Goal: Use online tool/utility: Utilize a website feature to perform a specific function

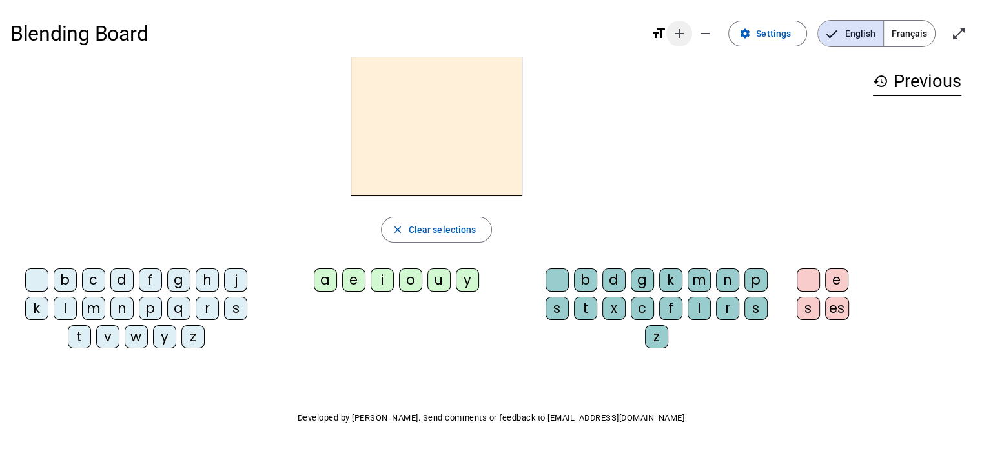
click at [679, 32] on mat-icon "add" at bounding box center [678, 33] width 15 height 15
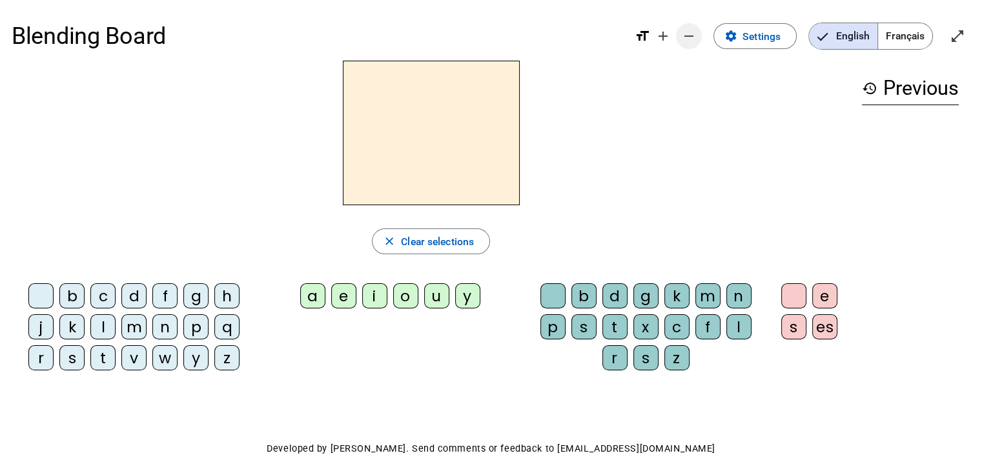
click at [682, 31] on mat-icon "remove" at bounding box center [688, 35] width 15 height 15
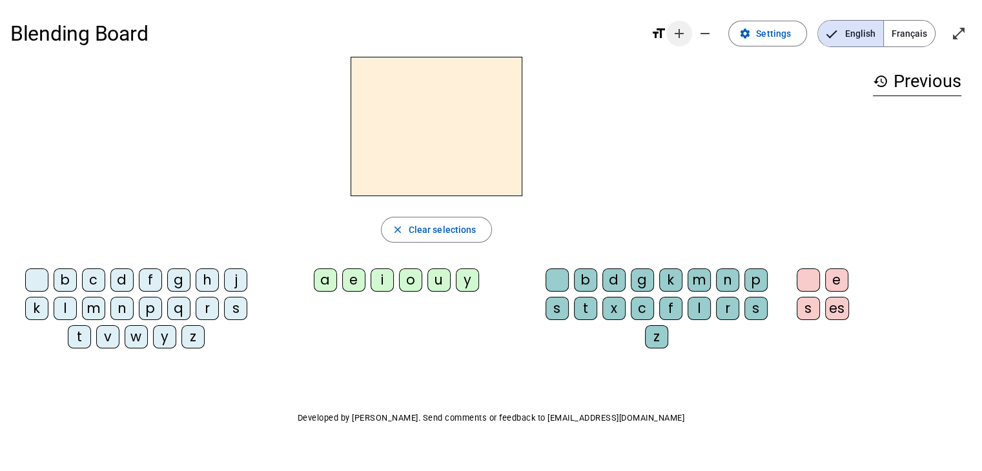
click at [679, 36] on mat-icon "add" at bounding box center [678, 33] width 15 height 15
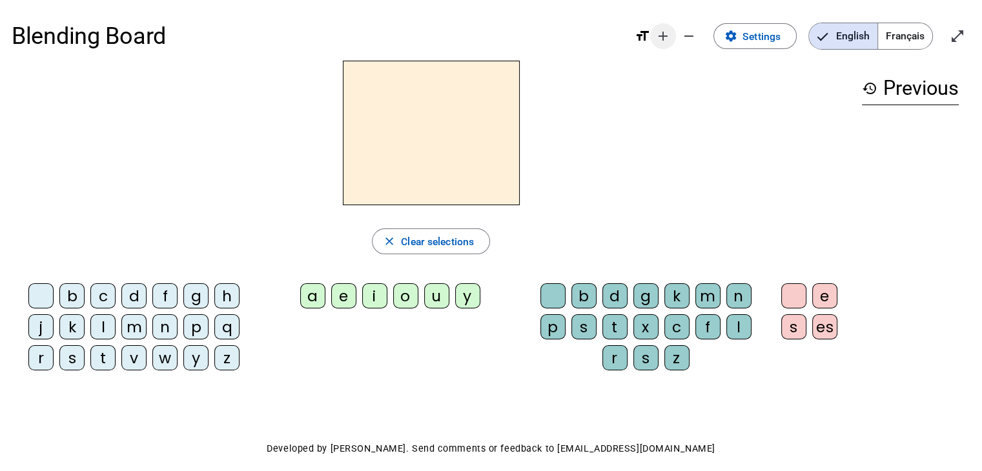
click at [663, 32] on mat-icon "add" at bounding box center [662, 35] width 15 height 15
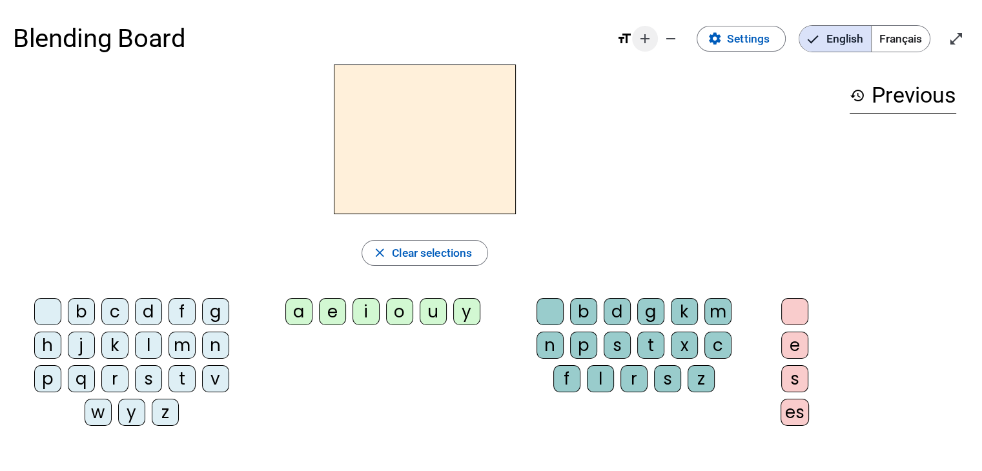
click at [644, 37] on mat-icon "add" at bounding box center [644, 38] width 15 height 15
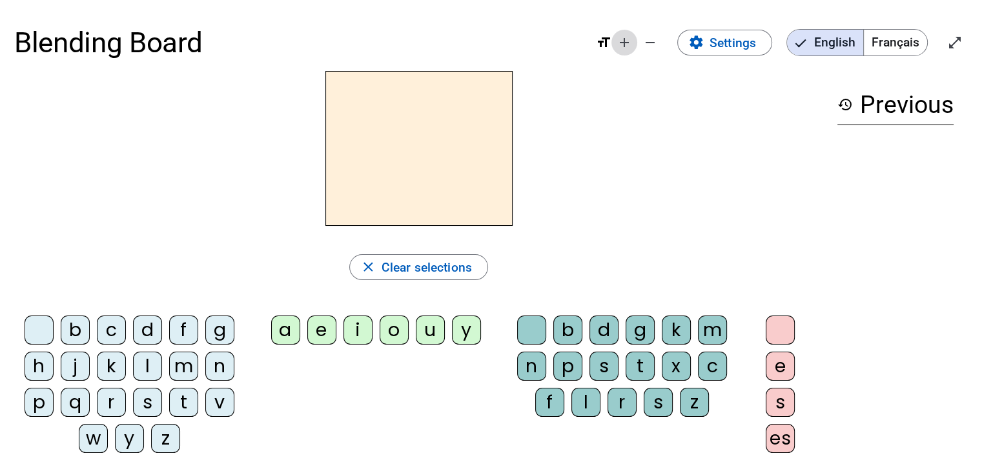
click at [624, 41] on mat-icon "add" at bounding box center [624, 42] width 15 height 15
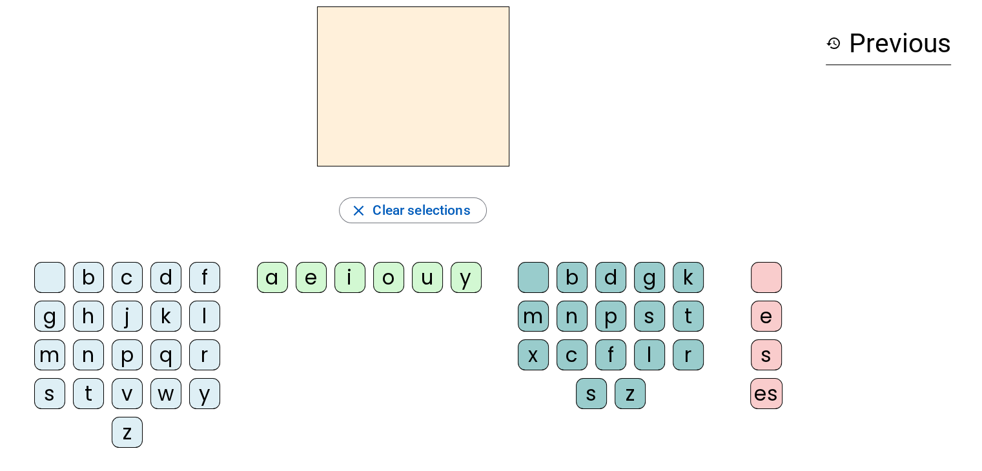
scroll to position [72, 0]
click at [50, 349] on div "m" at bounding box center [49, 354] width 31 height 31
click at [276, 274] on div "a" at bounding box center [272, 276] width 31 height 31
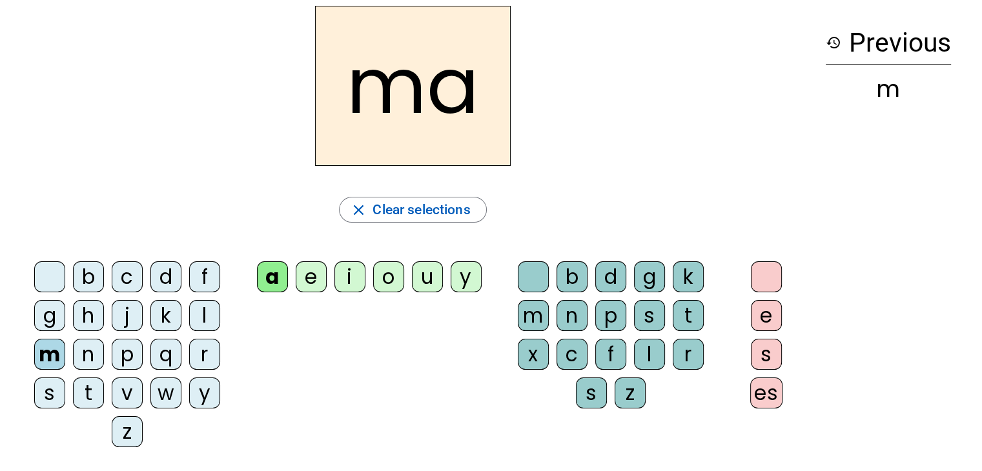
click at [204, 307] on div "l" at bounding box center [204, 315] width 31 height 31
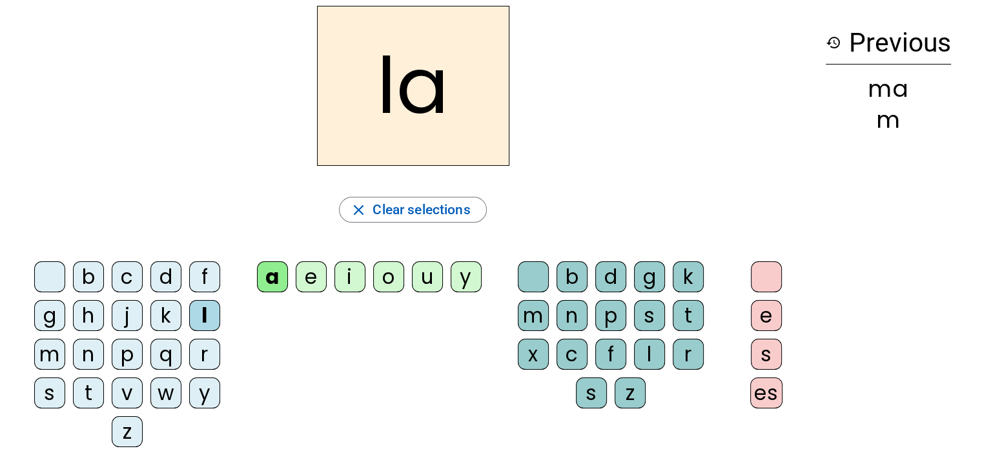
click at [314, 271] on div "e" at bounding box center [311, 276] width 31 height 31
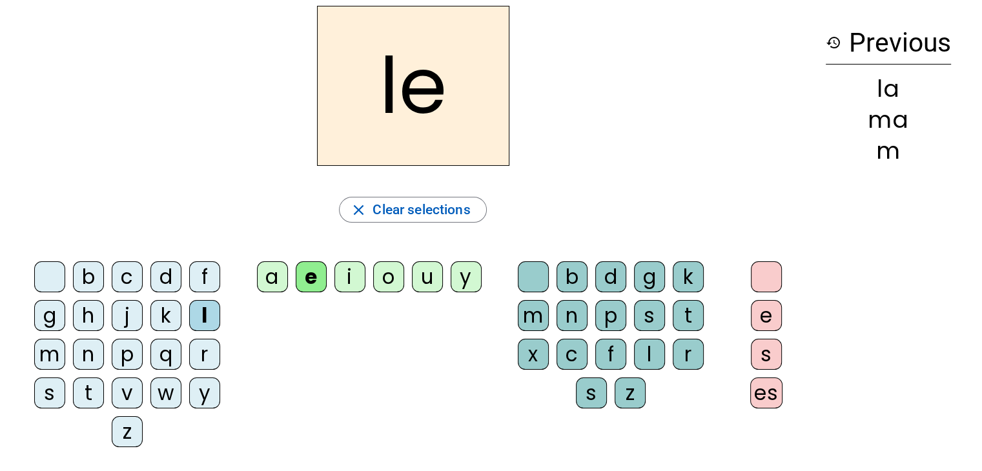
click at [169, 269] on div "d" at bounding box center [165, 276] width 31 height 31
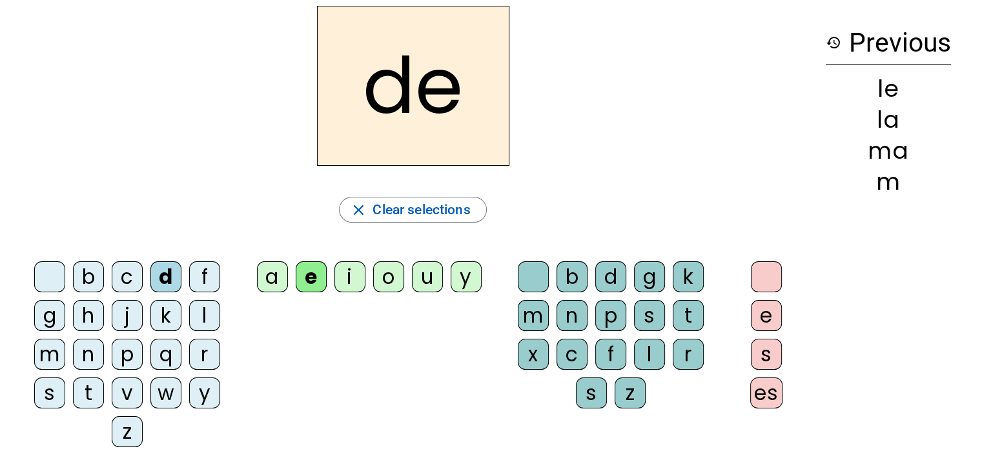
click at [424, 274] on div "u" at bounding box center [427, 276] width 31 height 31
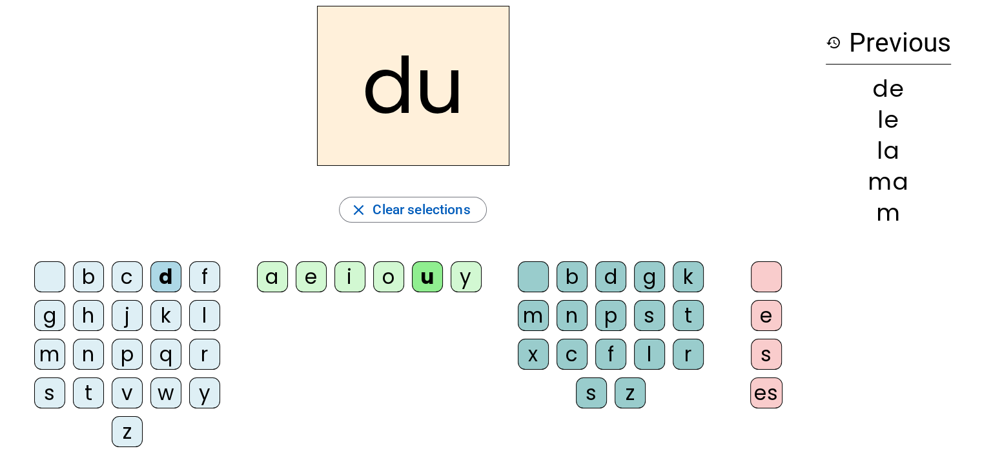
click at [92, 383] on div "t" at bounding box center [88, 393] width 31 height 31
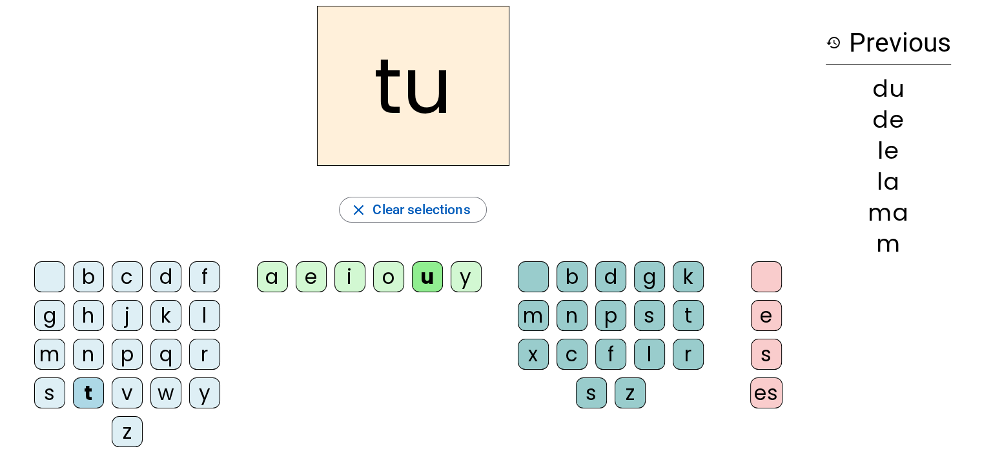
click at [280, 275] on div "a" at bounding box center [272, 276] width 31 height 31
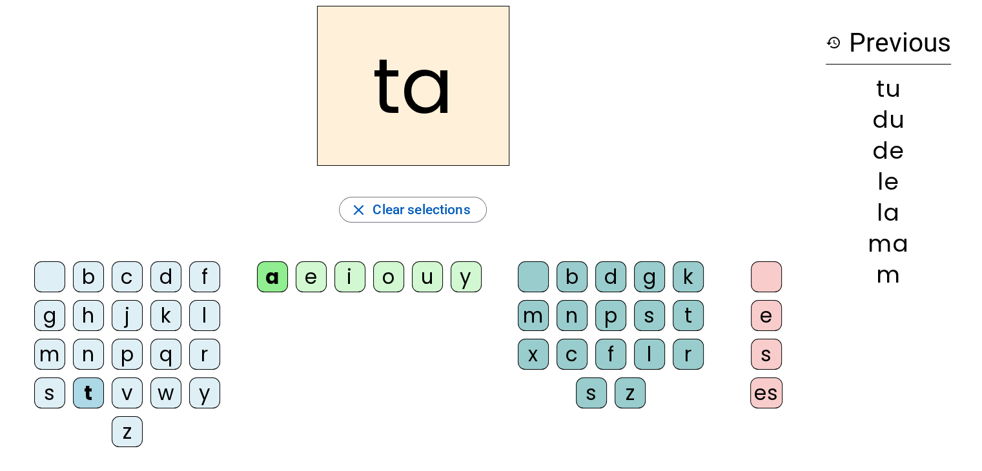
click at [318, 274] on div "e" at bounding box center [311, 276] width 31 height 31
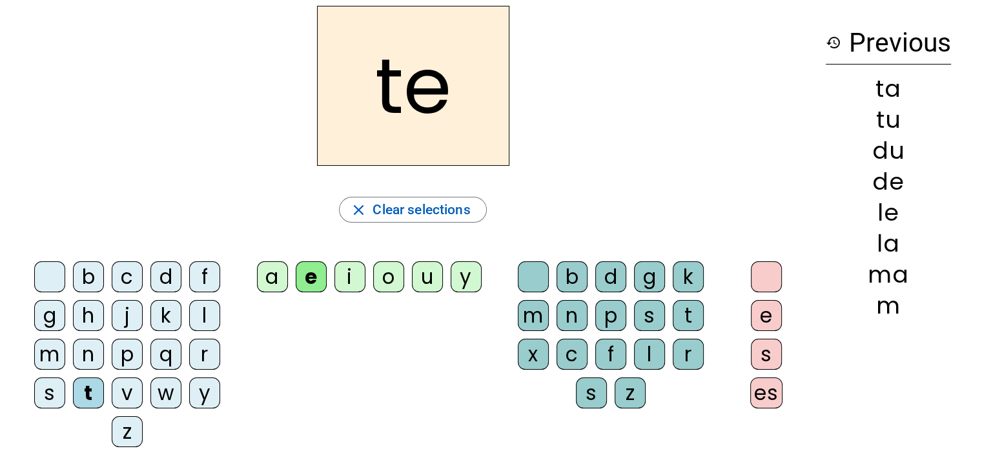
click at [54, 355] on div "m" at bounding box center [49, 354] width 31 height 31
